Goal: Information Seeking & Learning: Compare options

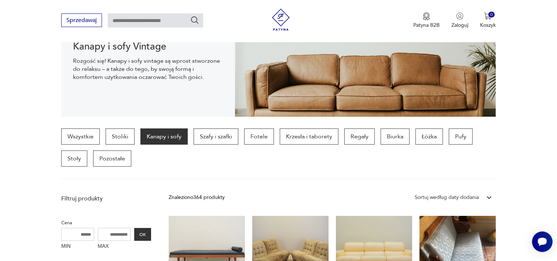
scroll to position [89, 0]
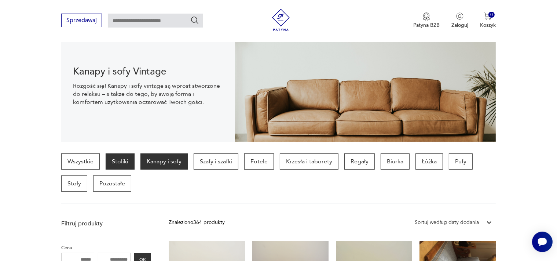
click at [116, 160] on p "Stoliki" at bounding box center [120, 161] width 29 height 16
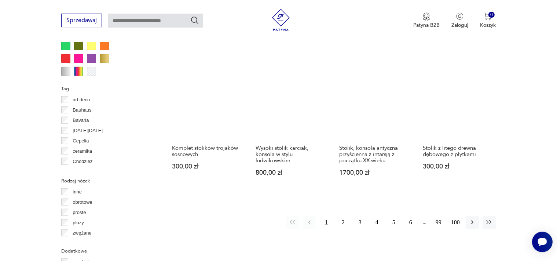
scroll to position [736, 0]
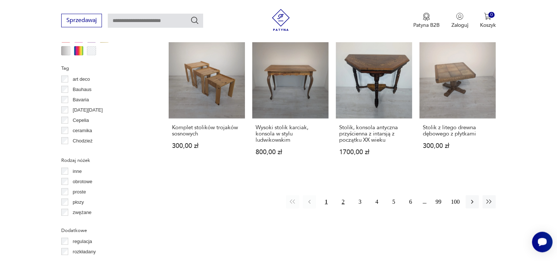
click at [345, 195] on button "2" at bounding box center [342, 201] width 13 height 13
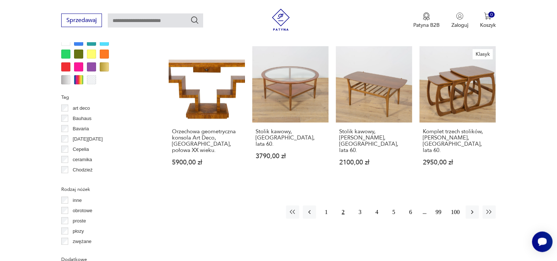
scroll to position [697, 0]
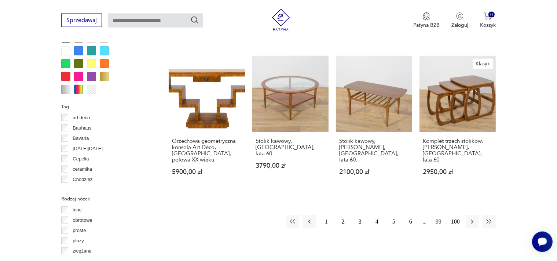
click at [357, 215] on button "3" at bounding box center [359, 221] width 13 height 13
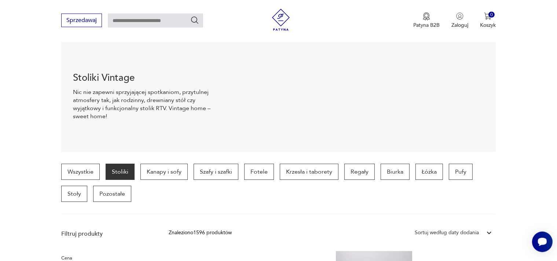
scroll to position [78, 0]
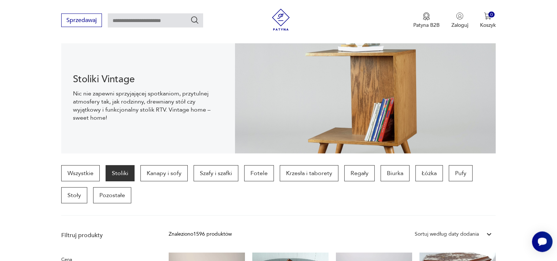
click at [453, 231] on div "Sortuj według daty dodania" at bounding box center [447, 234] width 64 height 8
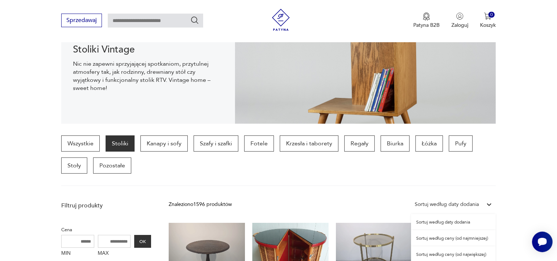
scroll to position [112, 0]
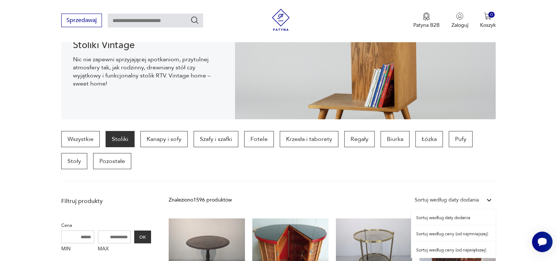
click at [447, 233] on div "Sortuj według ceny (od najmniejszej)" at bounding box center [453, 233] width 85 height 16
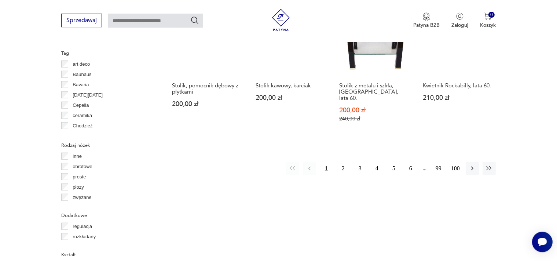
scroll to position [775, 0]
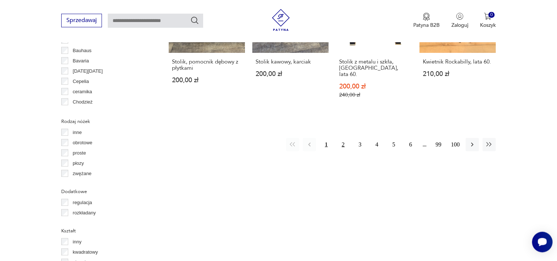
click at [344, 137] on button "2" at bounding box center [342, 143] width 13 height 13
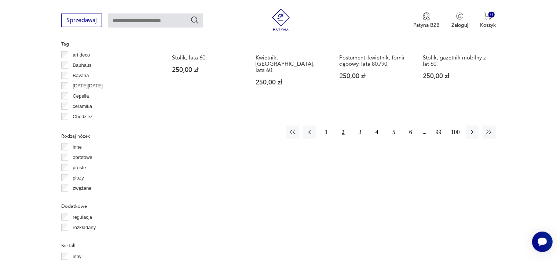
scroll to position [775, 0]
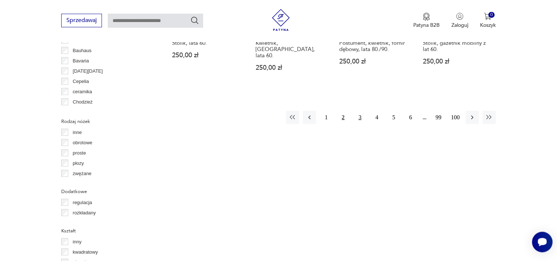
click at [358, 110] on button "3" at bounding box center [359, 116] width 13 height 13
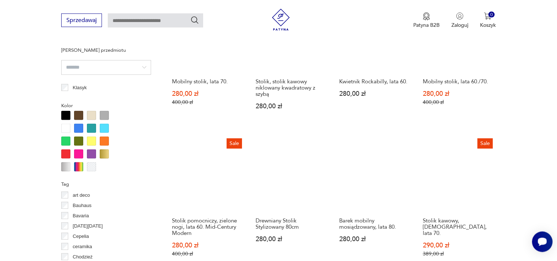
scroll to position [736, 0]
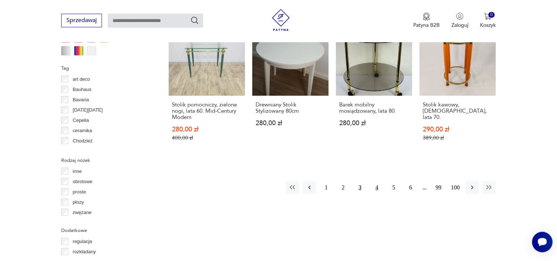
click at [376, 180] on button "4" at bounding box center [376, 186] width 13 height 13
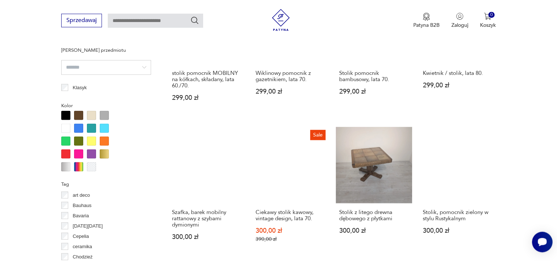
scroll to position [659, 0]
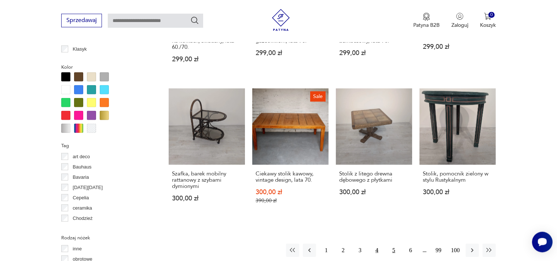
click at [392, 251] on button "5" at bounding box center [393, 249] width 13 height 13
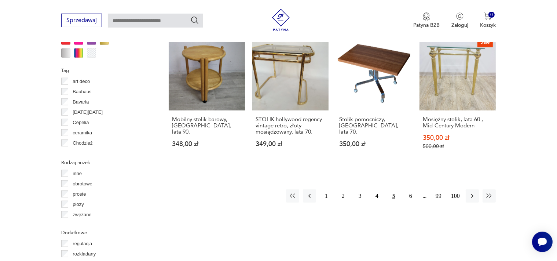
scroll to position [736, 0]
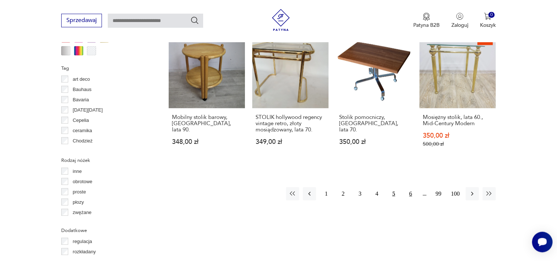
click at [411, 187] on button "6" at bounding box center [410, 193] width 13 height 13
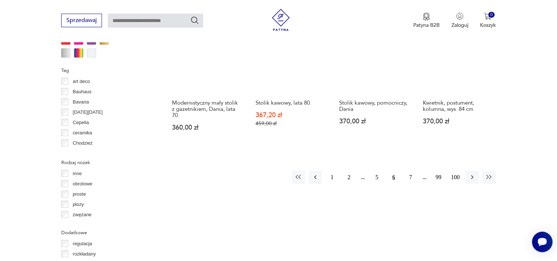
scroll to position [736, 0]
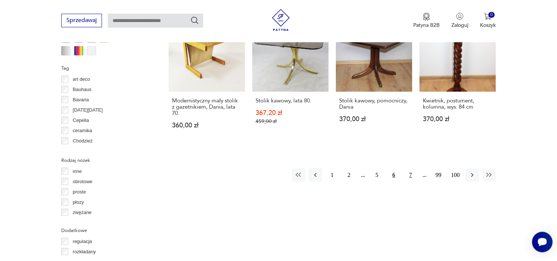
click at [412, 173] on button "7" at bounding box center [410, 174] width 13 height 13
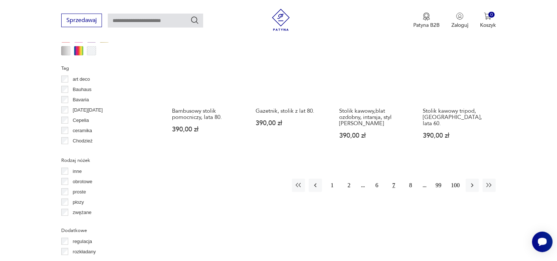
scroll to position [736, 0]
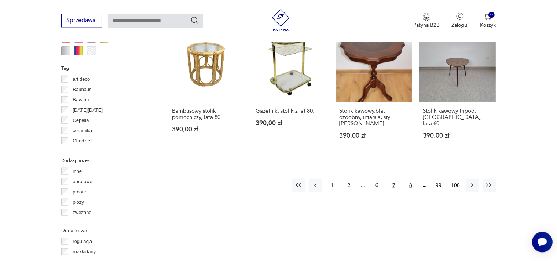
click at [411, 178] on button "8" at bounding box center [410, 184] width 13 height 13
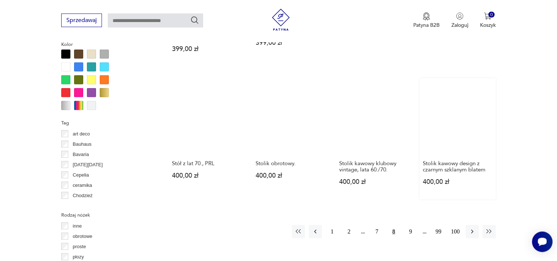
scroll to position [698, 0]
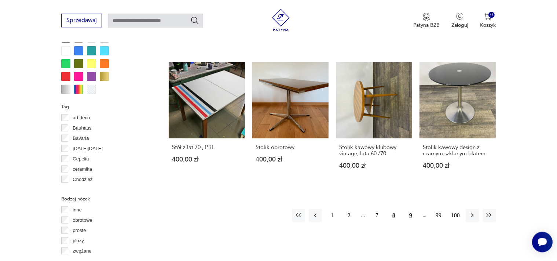
click at [412, 208] on button "9" at bounding box center [410, 214] width 13 height 13
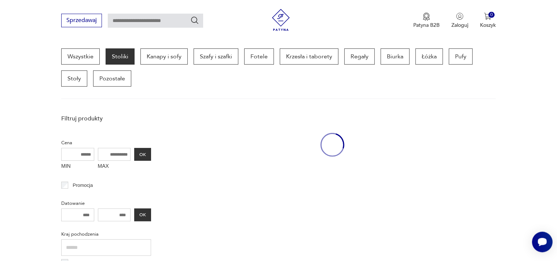
scroll to position [194, 0]
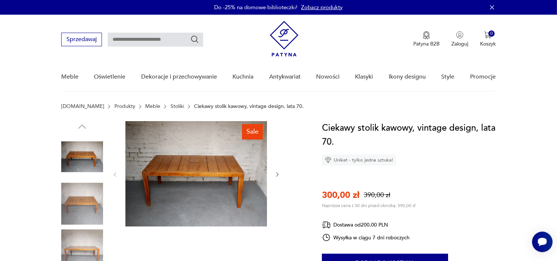
click at [93, 202] on img at bounding box center [82, 204] width 42 height 42
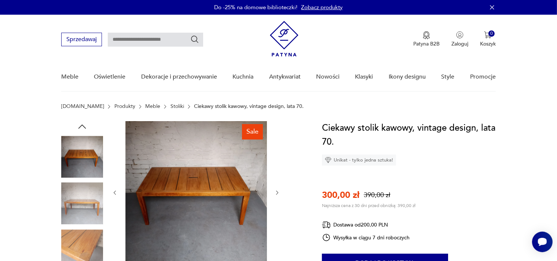
click at [87, 233] on img at bounding box center [82, 250] width 42 height 42
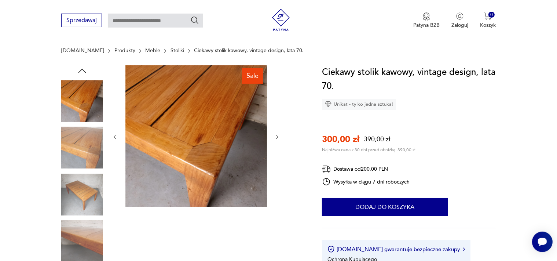
scroll to position [77, 0]
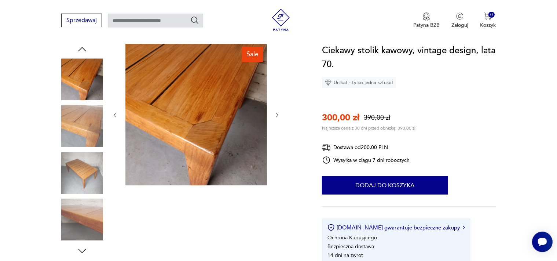
click at [84, 177] on img at bounding box center [82, 173] width 42 height 42
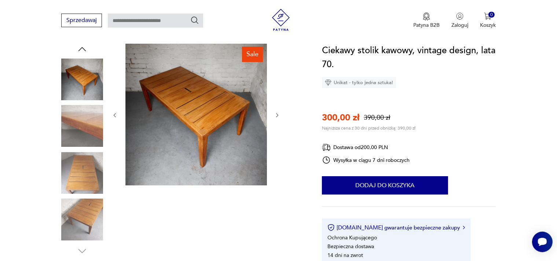
click at [81, 214] on img at bounding box center [82, 220] width 42 height 42
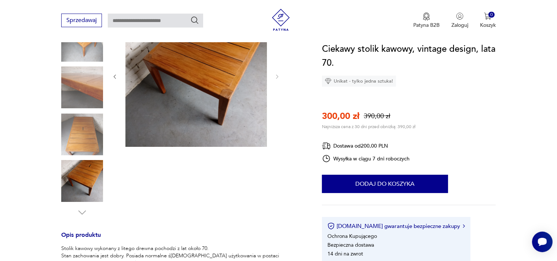
scroll to position [38, 0]
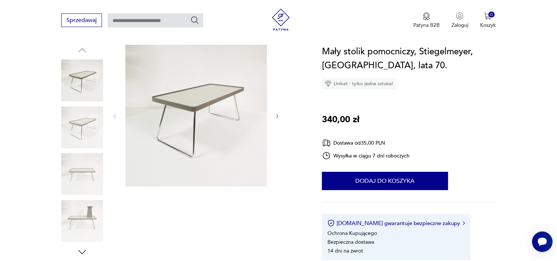
scroll to position [77, 0]
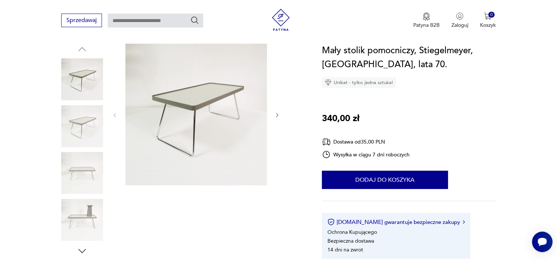
click at [82, 122] on img at bounding box center [82, 126] width 42 height 42
click at [276, 113] on icon "button" at bounding box center [277, 115] width 2 height 4
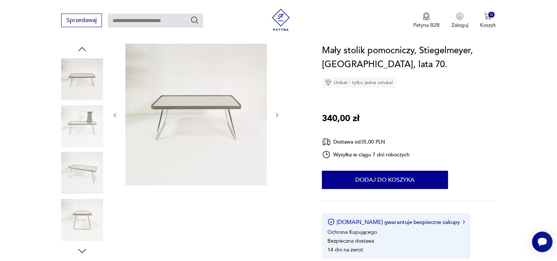
click at [276, 113] on icon "button" at bounding box center [277, 115] width 2 height 4
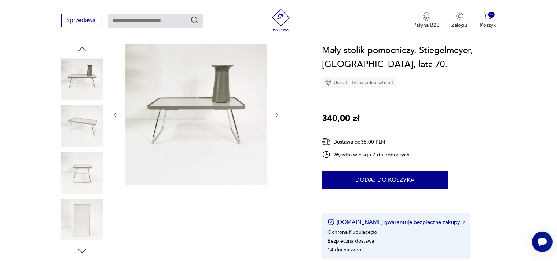
click at [276, 113] on icon "button" at bounding box center [277, 115] width 2 height 4
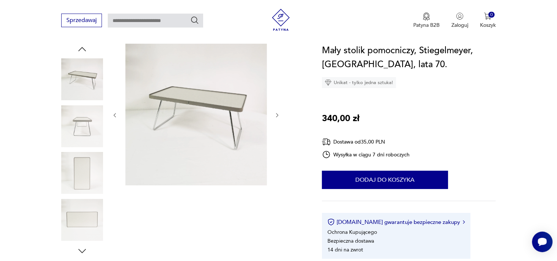
click at [276, 113] on icon "button" at bounding box center [277, 115] width 2 height 4
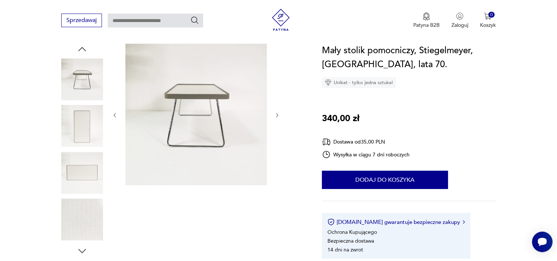
click at [276, 113] on icon "button" at bounding box center [277, 115] width 2 height 4
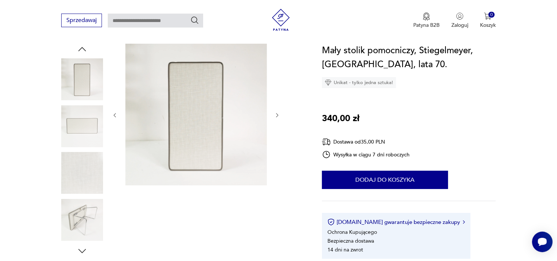
click at [276, 113] on icon "button" at bounding box center [277, 115] width 2 height 4
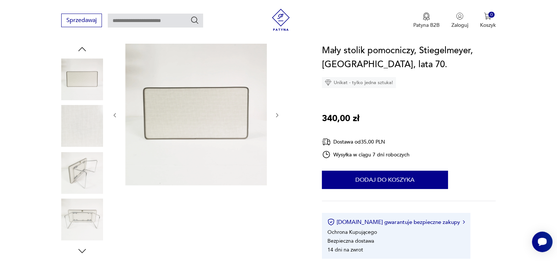
click at [276, 113] on icon "button" at bounding box center [277, 115] width 2 height 4
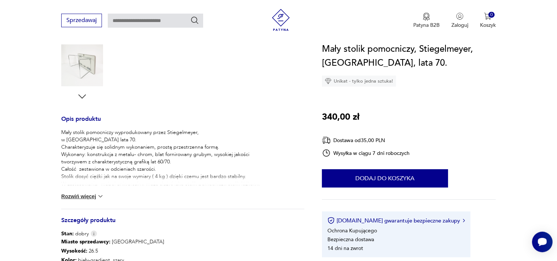
scroll to position [271, 0]
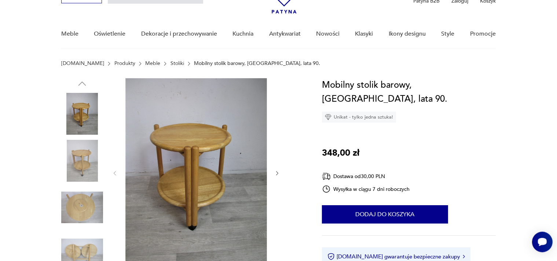
scroll to position [38, 0]
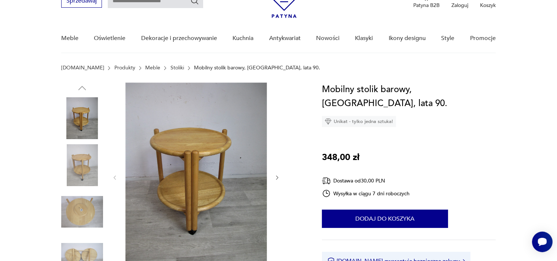
click at [276, 174] on button "button" at bounding box center [277, 177] width 6 height 7
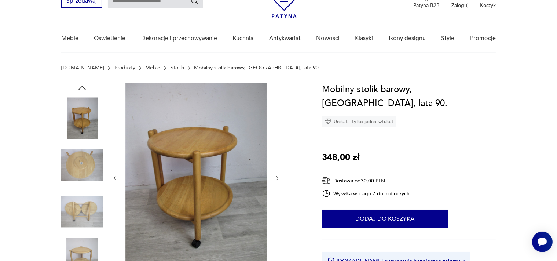
click at [276, 174] on div at bounding box center [196, 177] width 169 height 191
click at [278, 180] on icon "button" at bounding box center [277, 178] width 6 height 6
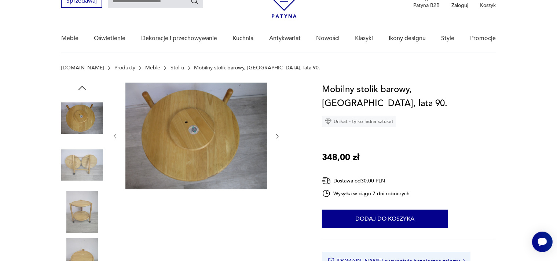
click at [276, 134] on icon "button" at bounding box center [277, 136] width 6 height 6
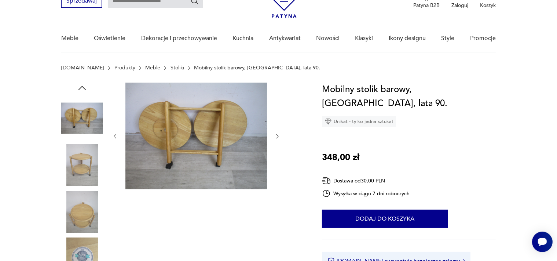
click at [276, 134] on icon "button" at bounding box center [277, 136] width 6 height 6
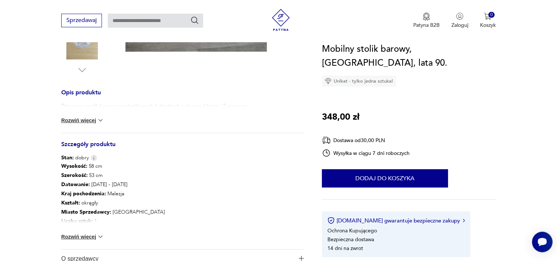
scroll to position [271, 0]
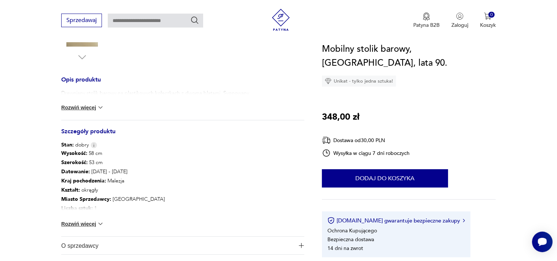
click at [87, 223] on button "Rozwiń więcej" at bounding box center [82, 223] width 43 height 7
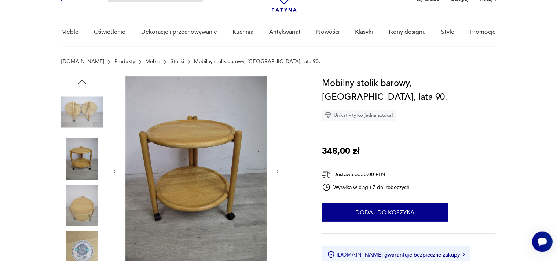
scroll to position [38, 0]
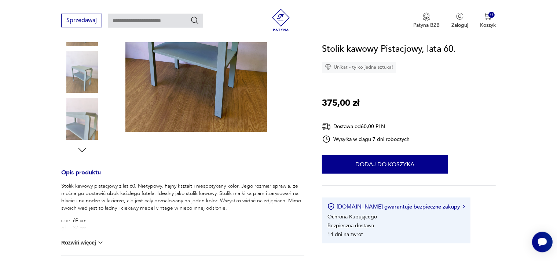
scroll to position [194, 0]
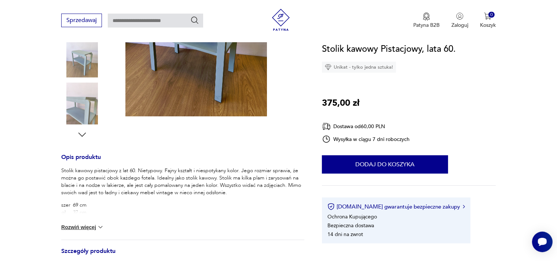
click at [87, 228] on button "Rozwiń więcej" at bounding box center [82, 226] width 43 height 7
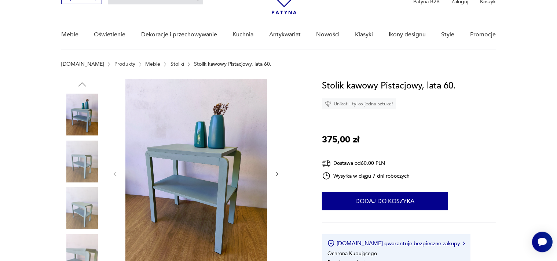
scroll to position [38, 0]
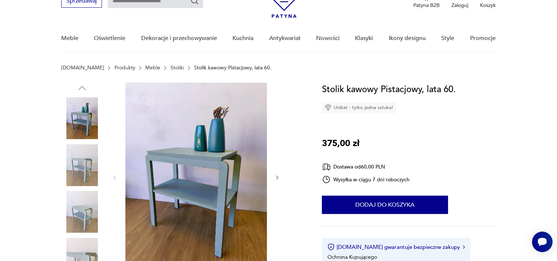
click at [83, 109] on img at bounding box center [82, 118] width 42 height 42
click at [278, 176] on icon "button" at bounding box center [277, 177] width 6 height 6
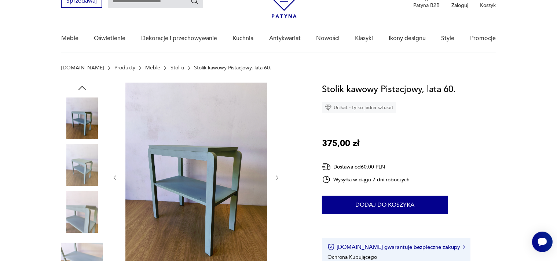
click at [278, 179] on icon "button" at bounding box center [277, 177] width 6 height 6
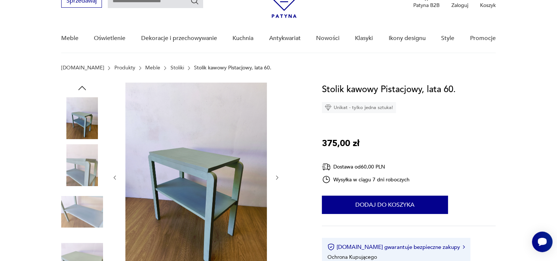
click at [278, 179] on icon "button" at bounding box center [277, 177] width 6 height 6
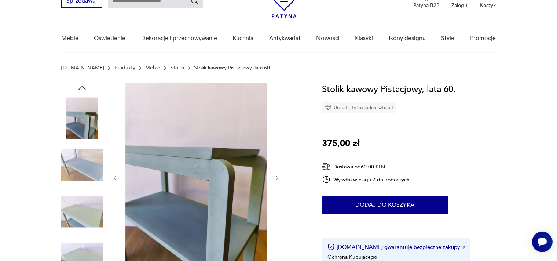
click at [278, 179] on icon "button" at bounding box center [277, 177] width 6 height 6
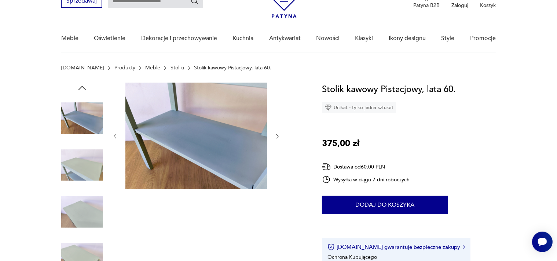
click at [277, 134] on icon "button" at bounding box center [277, 136] width 6 height 6
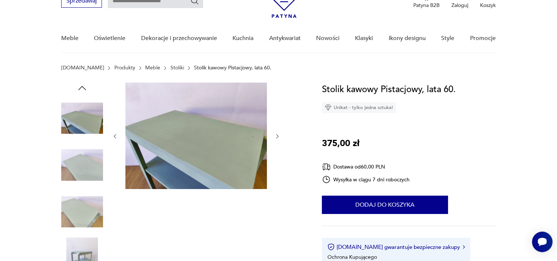
click at [277, 134] on icon "button" at bounding box center [277, 136] width 6 height 6
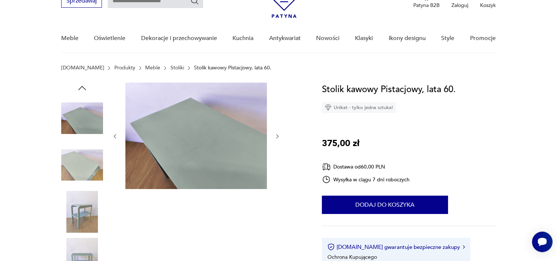
click at [277, 134] on icon "button" at bounding box center [277, 136] width 6 height 6
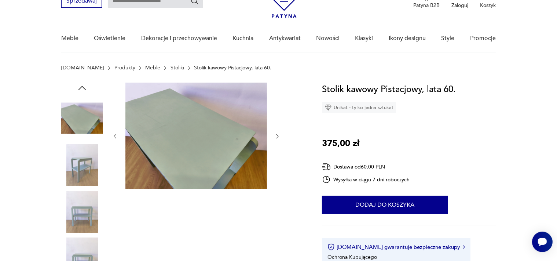
click at [277, 134] on icon "button" at bounding box center [277, 136] width 6 height 6
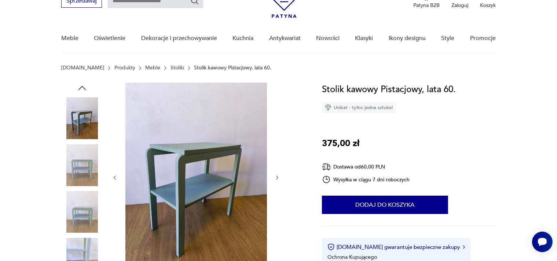
drag, startPoint x: 277, startPoint y: 134, endPoint x: 285, endPoint y: 162, distance: 29.3
click at [284, 161] on div at bounding box center [182, 188] width 243 height 213
click at [277, 179] on icon "button" at bounding box center [277, 177] width 6 height 6
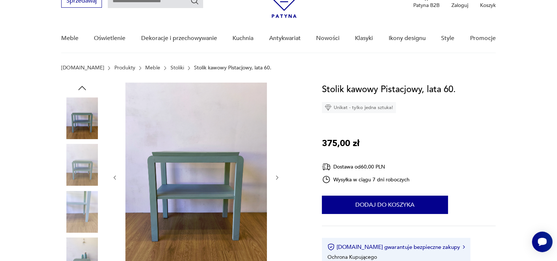
click at [278, 176] on icon "button" at bounding box center [277, 177] width 6 height 6
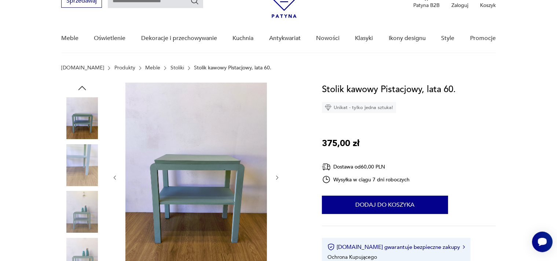
click at [277, 174] on icon "button" at bounding box center [277, 177] width 6 height 6
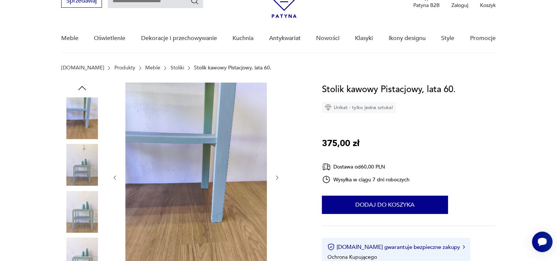
click at [277, 174] on icon "button" at bounding box center [277, 177] width 6 height 6
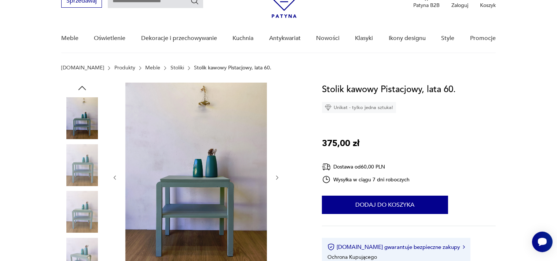
click at [83, 117] on img at bounding box center [82, 118] width 42 height 42
click at [184, 170] on img at bounding box center [195, 176] width 141 height 189
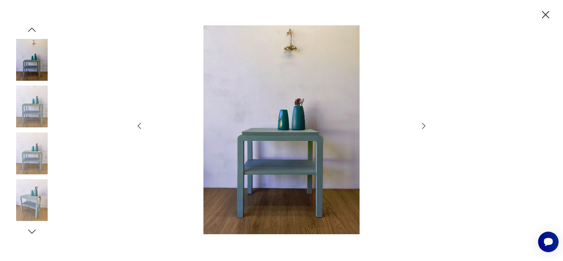
click at [423, 125] on icon "button" at bounding box center [423, 125] width 9 height 9
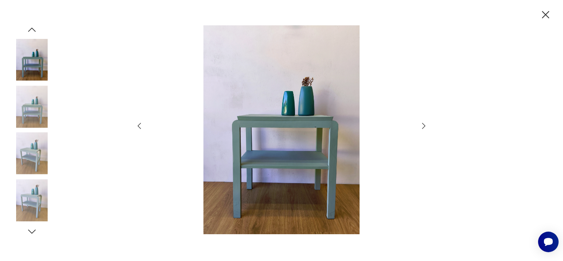
click at [423, 125] on icon "button" at bounding box center [423, 125] width 9 height 9
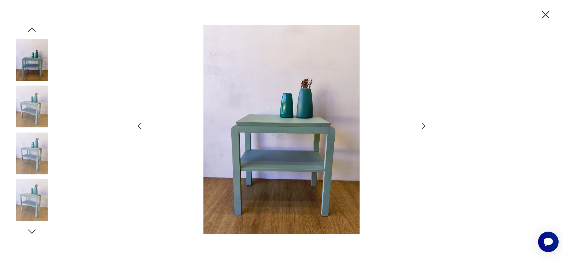
click at [423, 125] on icon "button" at bounding box center [423, 125] width 9 height 9
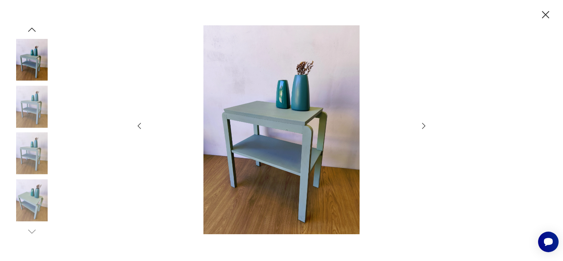
click at [423, 125] on icon "button" at bounding box center [423, 125] width 9 height 9
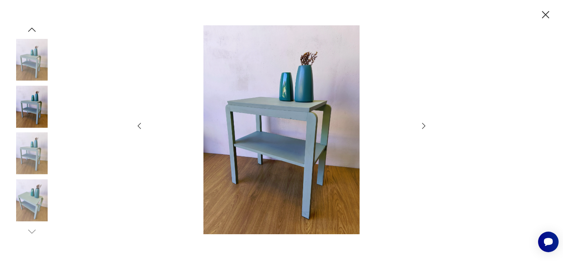
click at [423, 125] on icon "button" at bounding box center [423, 125] width 9 height 9
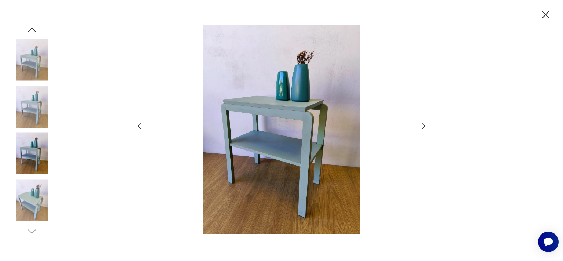
click at [423, 125] on icon "button" at bounding box center [423, 125] width 9 height 9
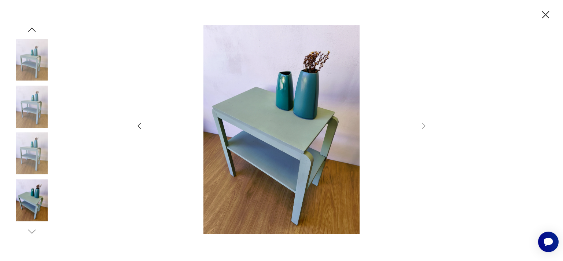
click at [543, 15] on icon "button" at bounding box center [545, 14] width 13 height 13
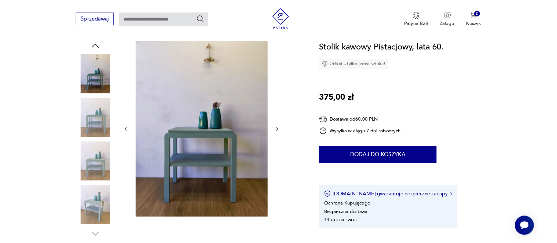
scroll to position [116, 0]
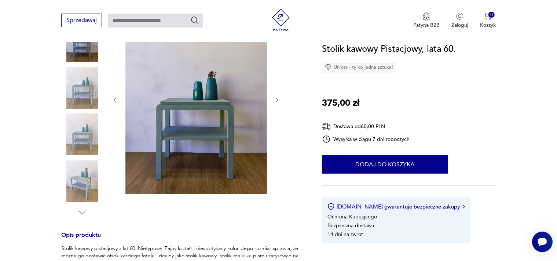
click at [214, 121] on img at bounding box center [195, 99] width 141 height 189
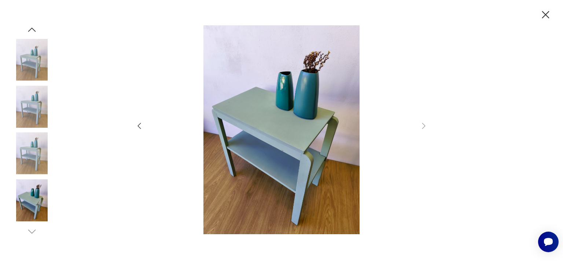
click at [140, 125] on icon "button" at bounding box center [139, 125] width 9 height 9
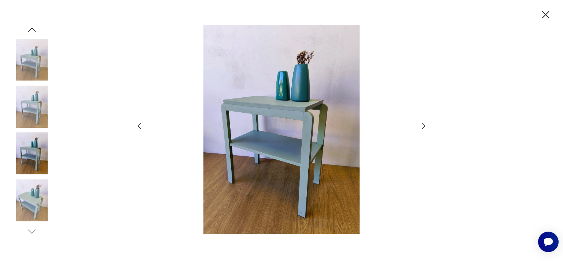
click at [140, 125] on icon "button" at bounding box center [139, 125] width 9 height 9
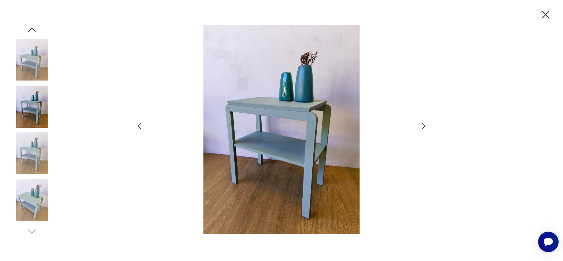
click at [140, 125] on icon "button" at bounding box center [139, 125] width 9 height 9
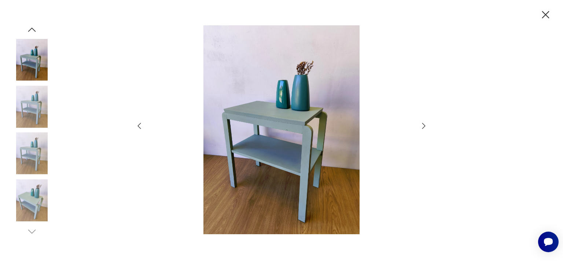
click at [140, 125] on icon "button" at bounding box center [139, 125] width 9 height 9
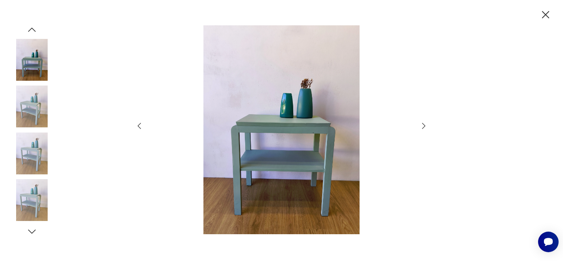
click at [140, 125] on icon "button" at bounding box center [139, 125] width 9 height 9
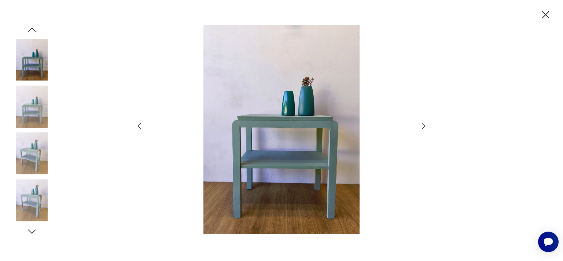
click at [140, 125] on icon "button" at bounding box center [139, 125] width 9 height 9
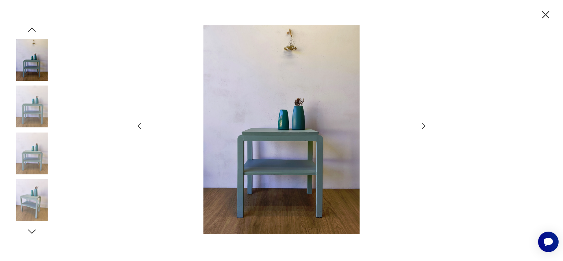
click at [140, 125] on icon "button" at bounding box center [139, 125] width 9 height 9
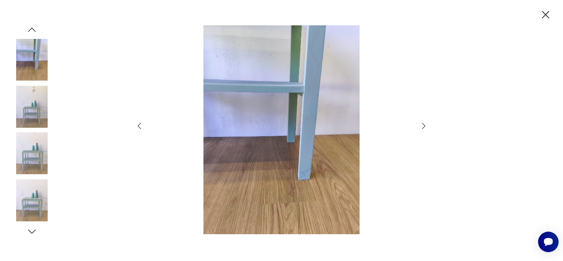
click at [140, 125] on icon "button" at bounding box center [139, 125] width 9 height 9
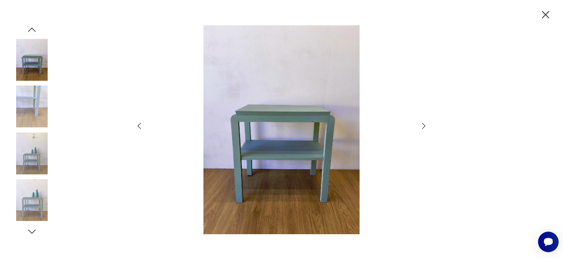
click at [140, 125] on icon "button" at bounding box center [139, 125] width 9 height 9
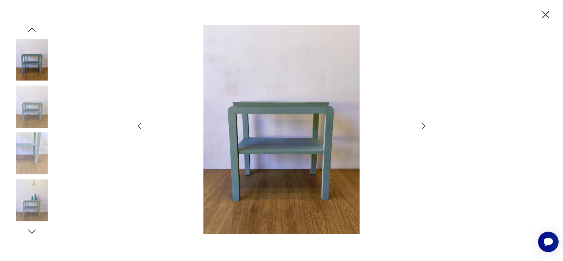
click at [140, 125] on icon "button" at bounding box center [139, 125] width 9 height 9
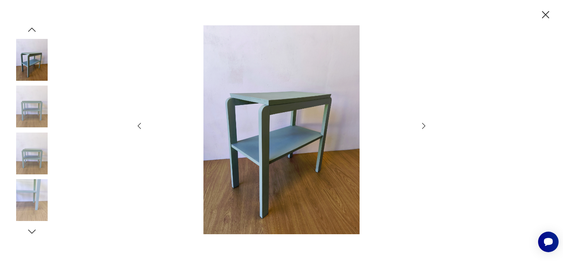
click at [140, 125] on icon "button" at bounding box center [139, 125] width 9 height 9
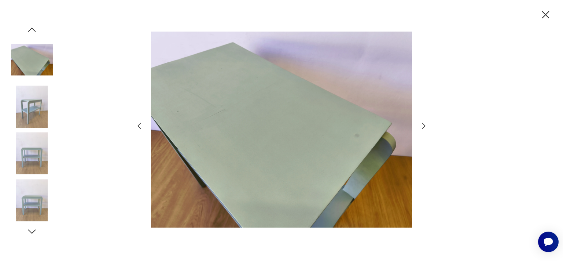
click at [140, 125] on icon "button" at bounding box center [139, 125] width 9 height 9
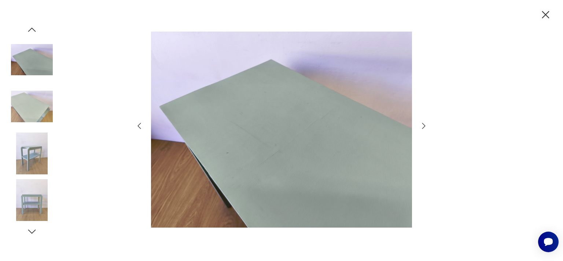
click at [140, 125] on icon "button" at bounding box center [139, 125] width 9 height 9
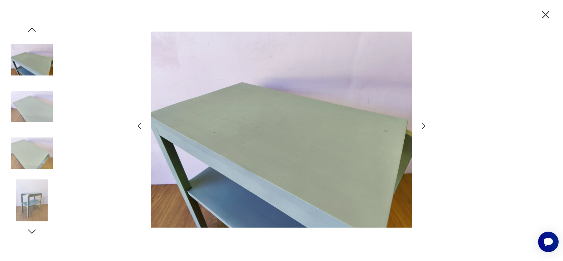
click at [140, 125] on icon "button" at bounding box center [139, 125] width 9 height 9
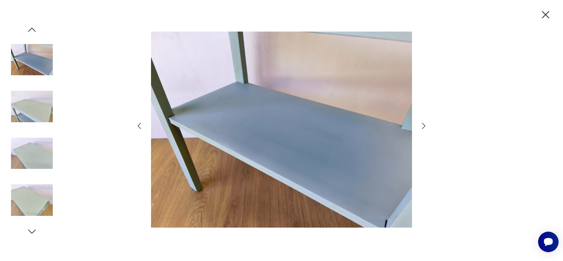
click at [140, 125] on icon "button" at bounding box center [139, 125] width 9 height 9
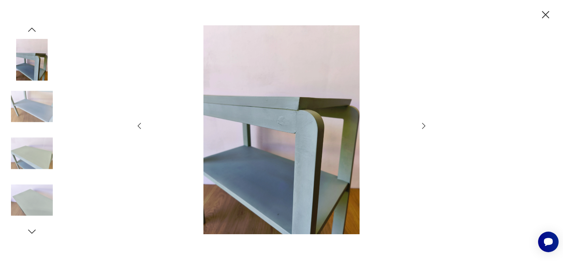
click at [140, 125] on icon "button" at bounding box center [139, 125] width 9 height 9
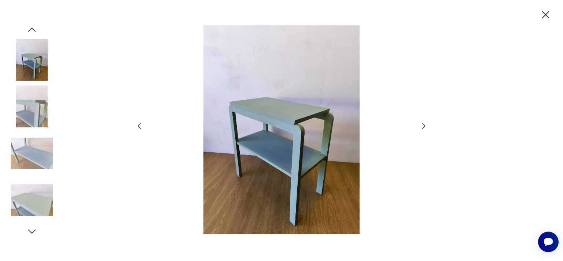
click at [140, 125] on icon "button" at bounding box center [139, 125] width 9 height 9
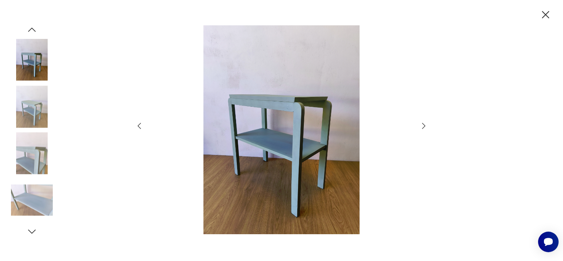
click at [140, 125] on icon "button" at bounding box center [139, 125] width 9 height 9
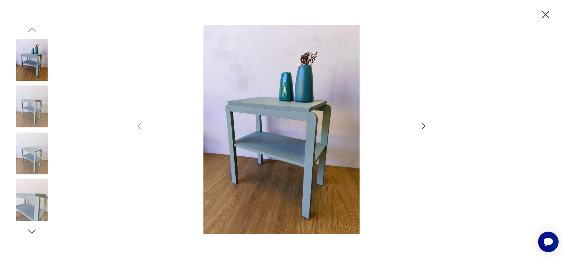
click at [549, 13] on icon "button" at bounding box center [545, 14] width 13 height 13
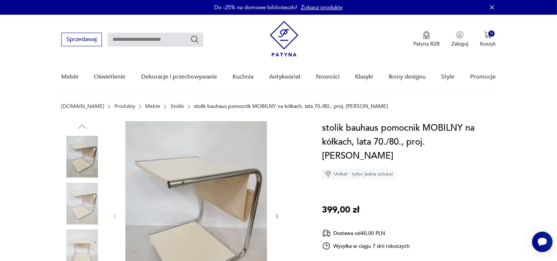
click at [92, 199] on img at bounding box center [82, 204] width 42 height 42
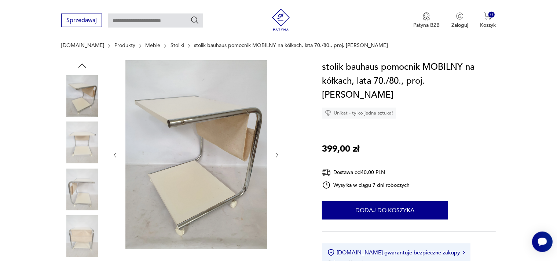
scroll to position [77, 0]
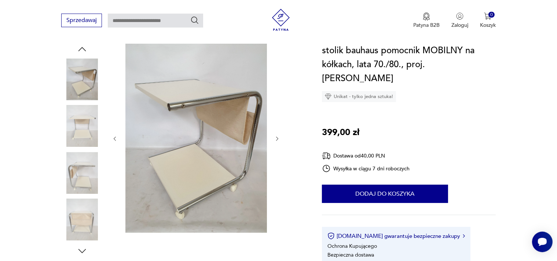
click at [276, 136] on icon "button" at bounding box center [277, 139] width 6 height 6
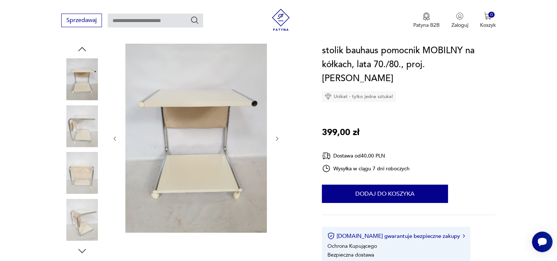
click at [276, 136] on icon "button" at bounding box center [277, 139] width 6 height 6
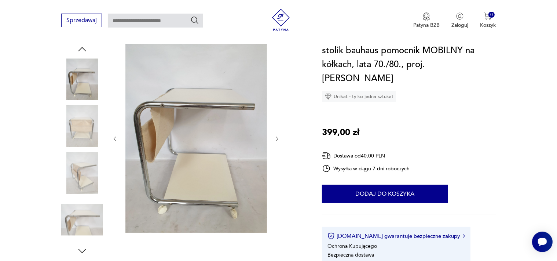
click at [278, 137] on icon "button" at bounding box center [277, 139] width 6 height 6
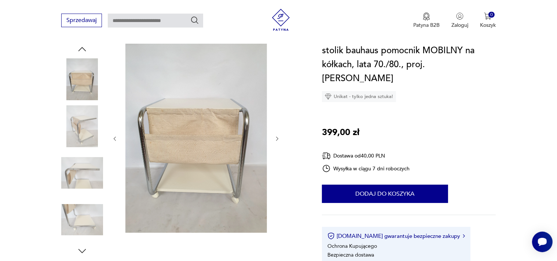
click at [278, 137] on icon "button" at bounding box center [277, 139] width 6 height 6
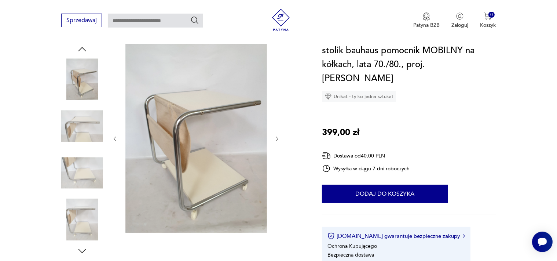
click at [278, 137] on icon "button" at bounding box center [277, 139] width 6 height 6
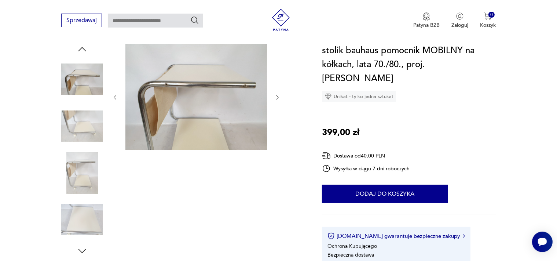
click at [278, 137] on div at bounding box center [196, 97] width 169 height 107
click at [275, 98] on icon "button" at bounding box center [277, 97] width 6 height 6
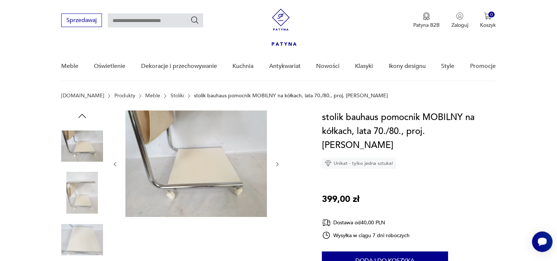
scroll to position [0, 0]
